Goal: Task Accomplishment & Management: Use online tool/utility

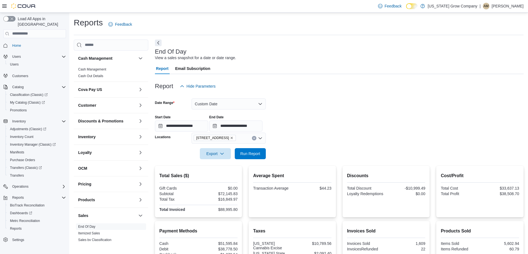
scroll to position [115, 0]
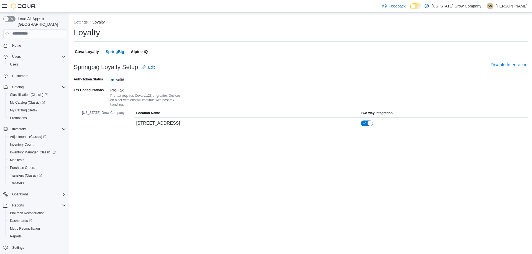
click at [86, 51] on span "Cova Loyalty" at bounding box center [87, 51] width 24 height 11
